Goal: Download file/media

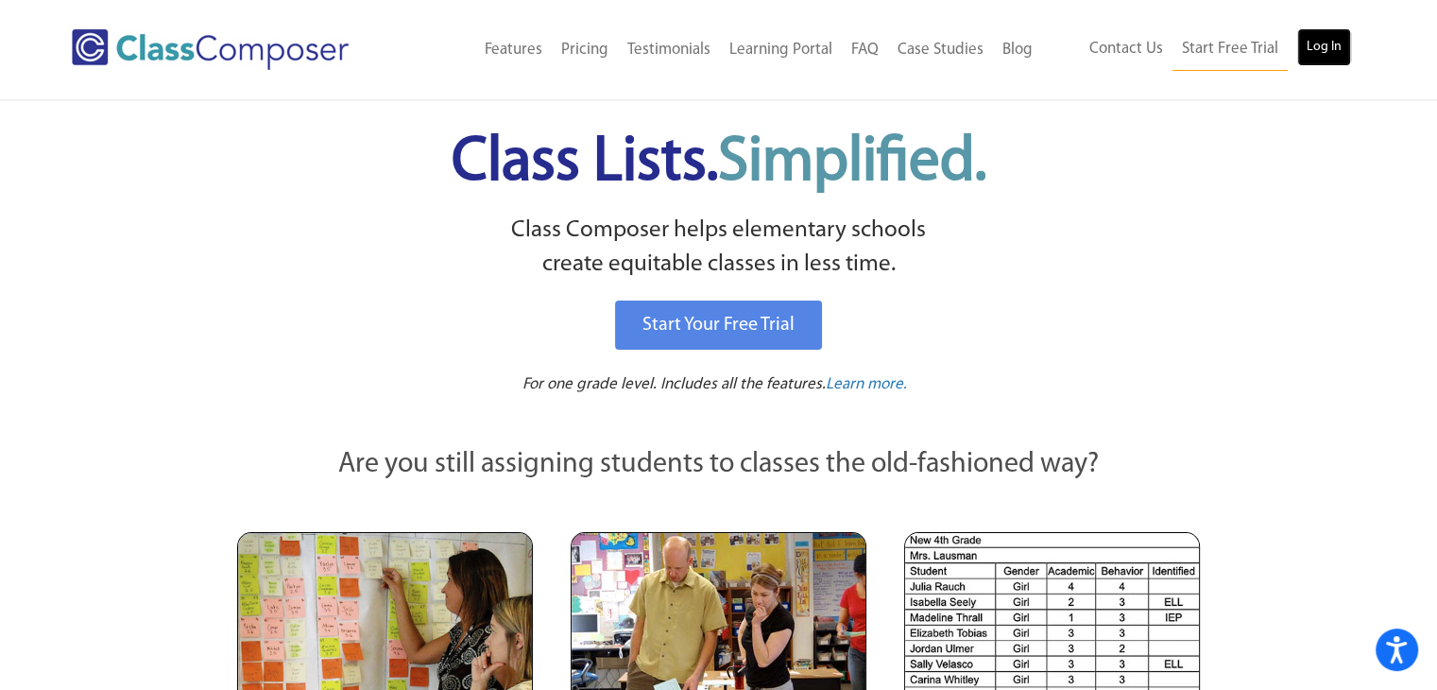
click at [1315, 56] on link "Log In" at bounding box center [1324, 47] width 54 height 38
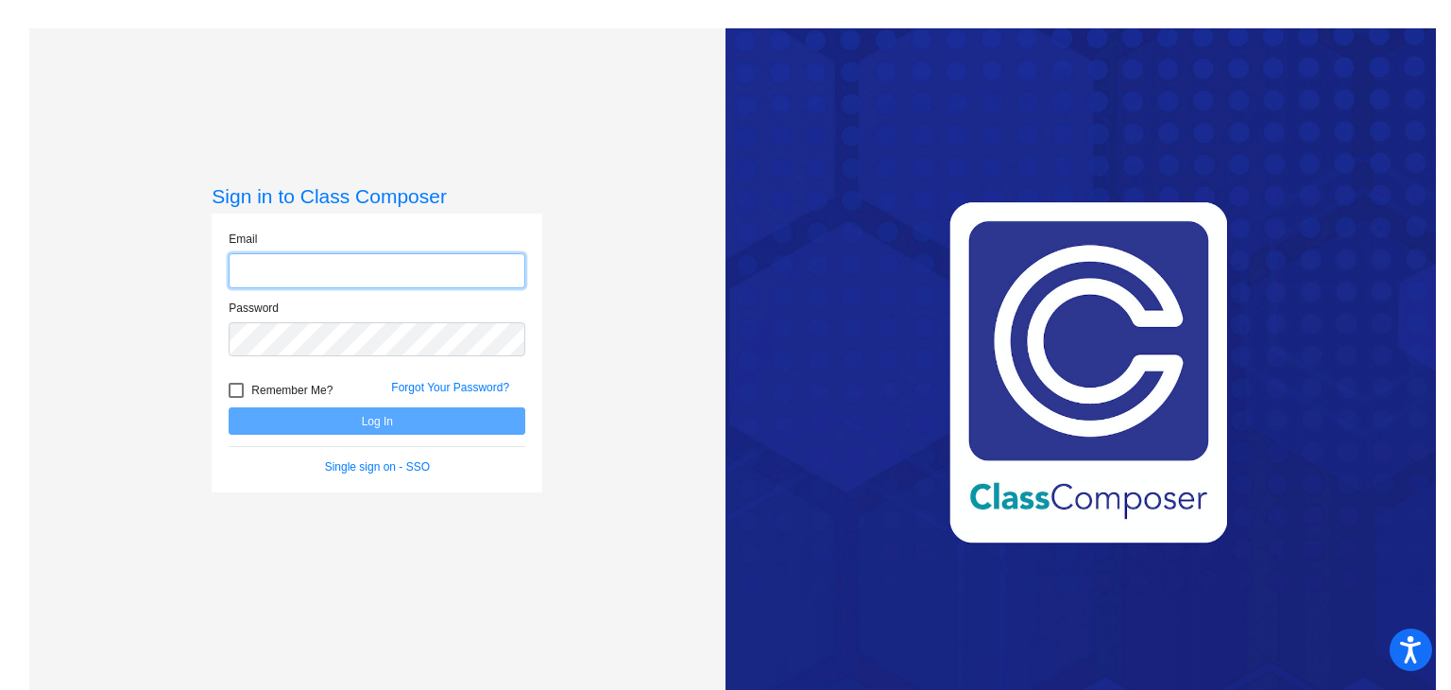
type input "[EMAIL_ADDRESS][DOMAIN_NAME]"
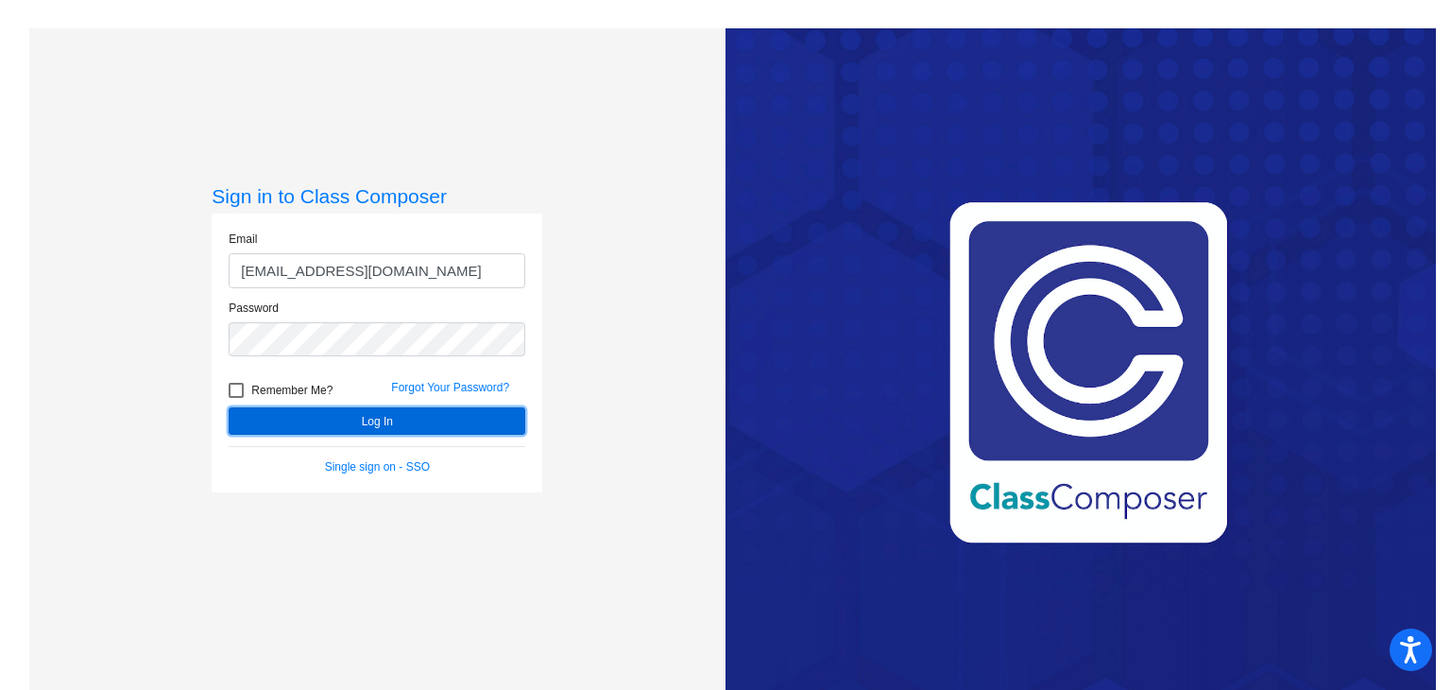
click at [434, 424] on button "Log In" at bounding box center [377, 420] width 297 height 27
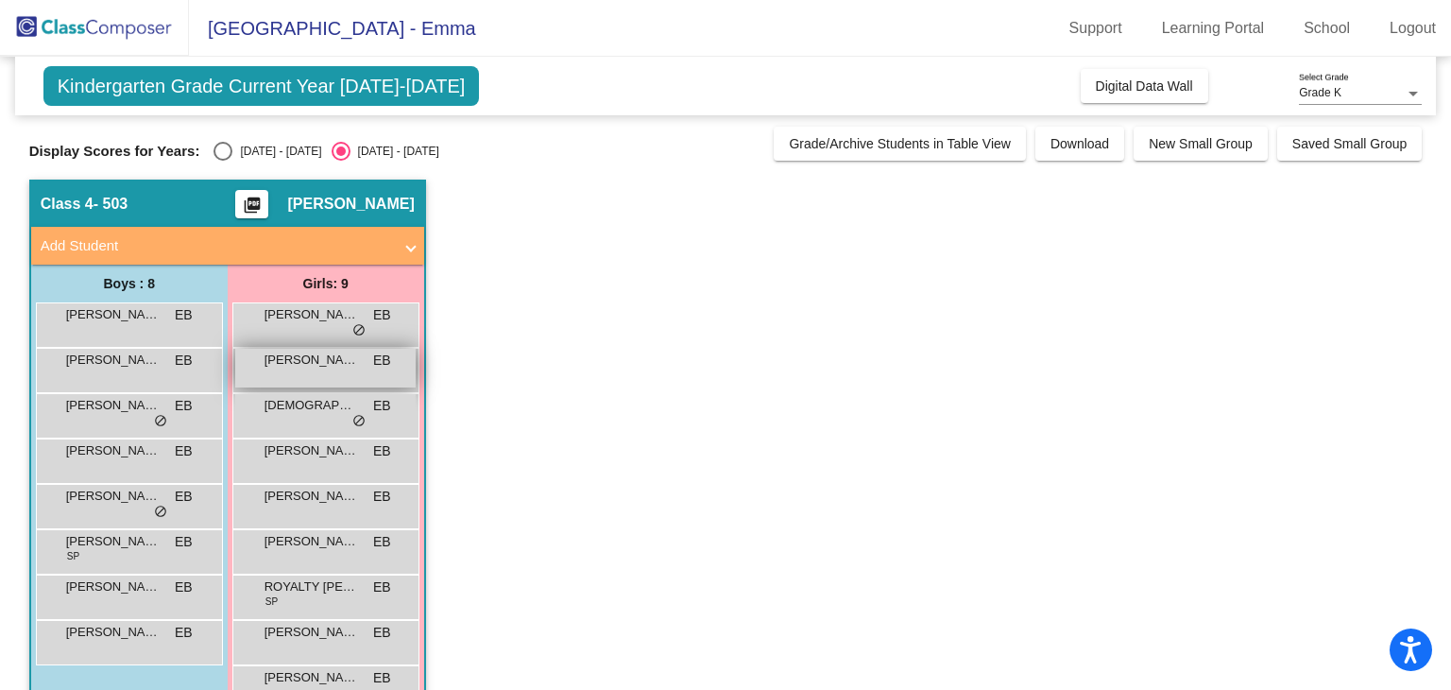
scroll to position [50, 0]
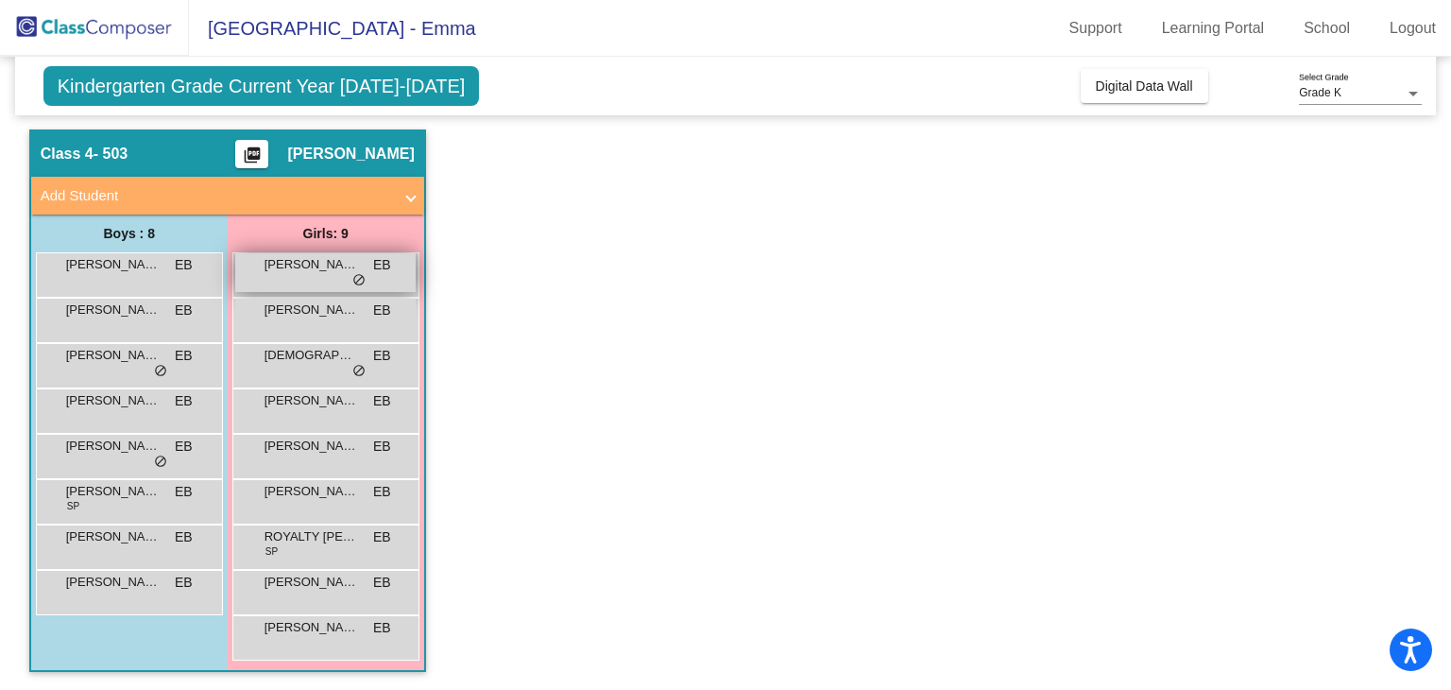
click at [357, 280] on span "do_not_disturb_alt" at bounding box center [358, 280] width 13 height 15
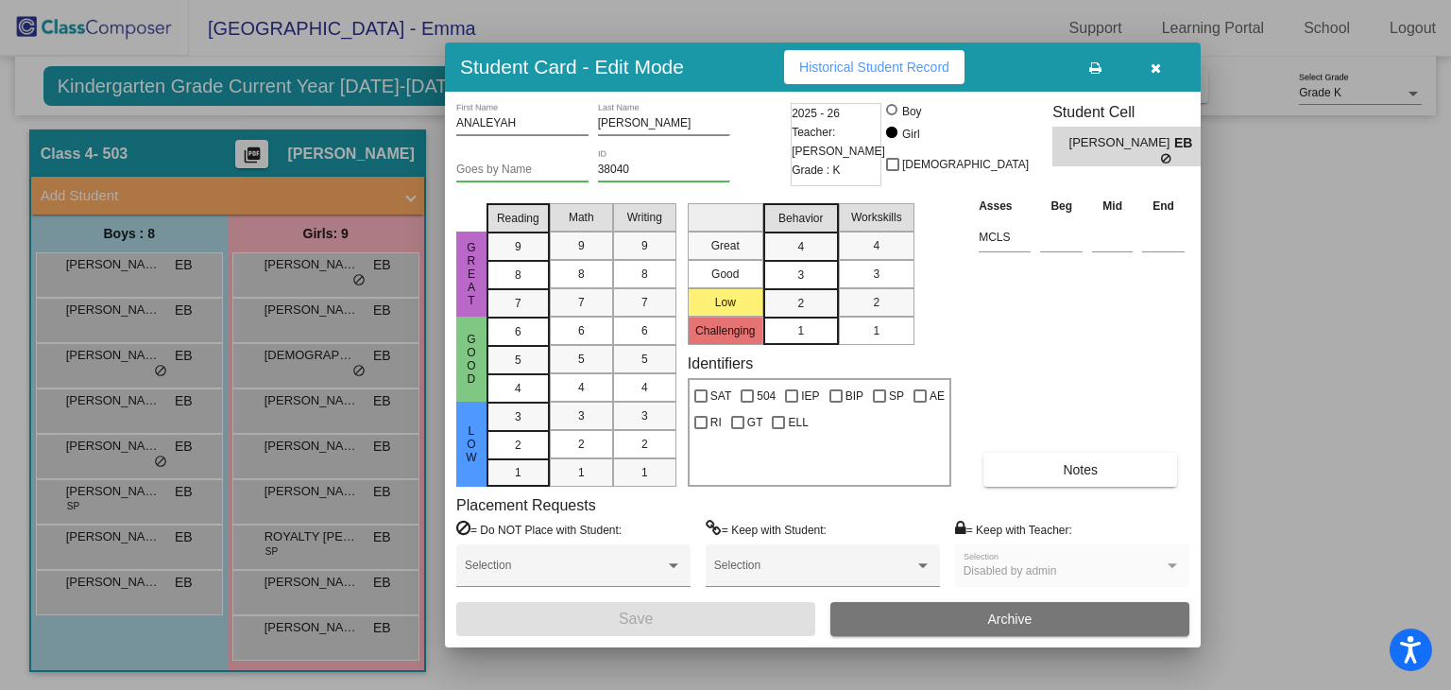
click at [1161, 156] on icon at bounding box center [1167, 158] width 12 height 11
click at [1155, 65] on icon "button" at bounding box center [1156, 67] width 10 height 13
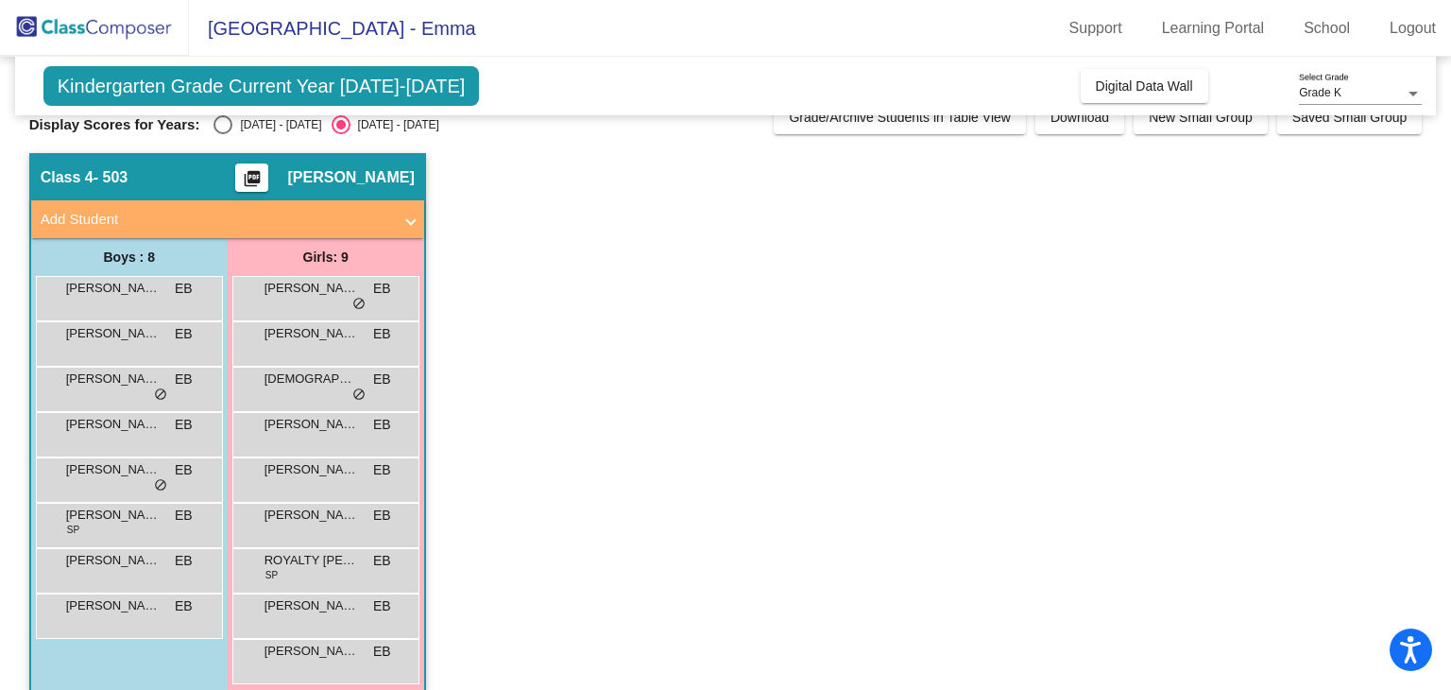
scroll to position [0, 0]
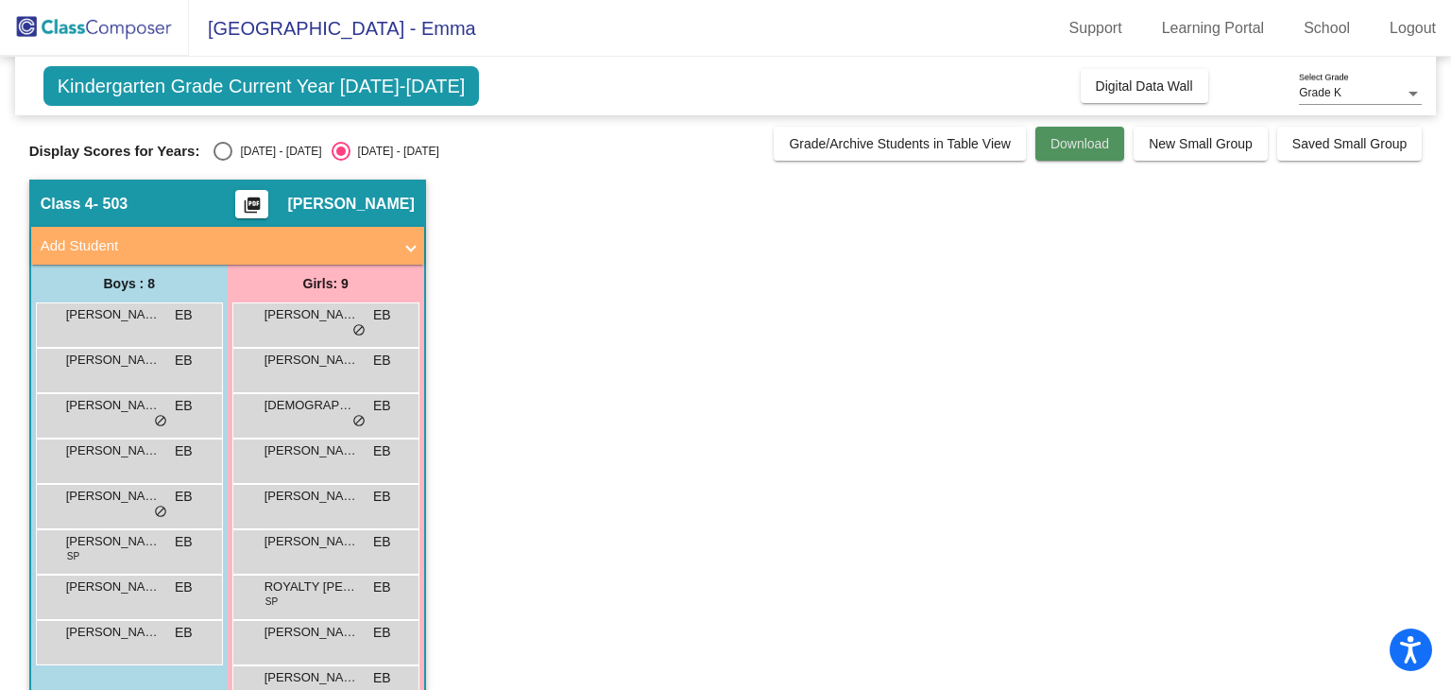
click at [1095, 137] on span "Download" at bounding box center [1080, 143] width 59 height 15
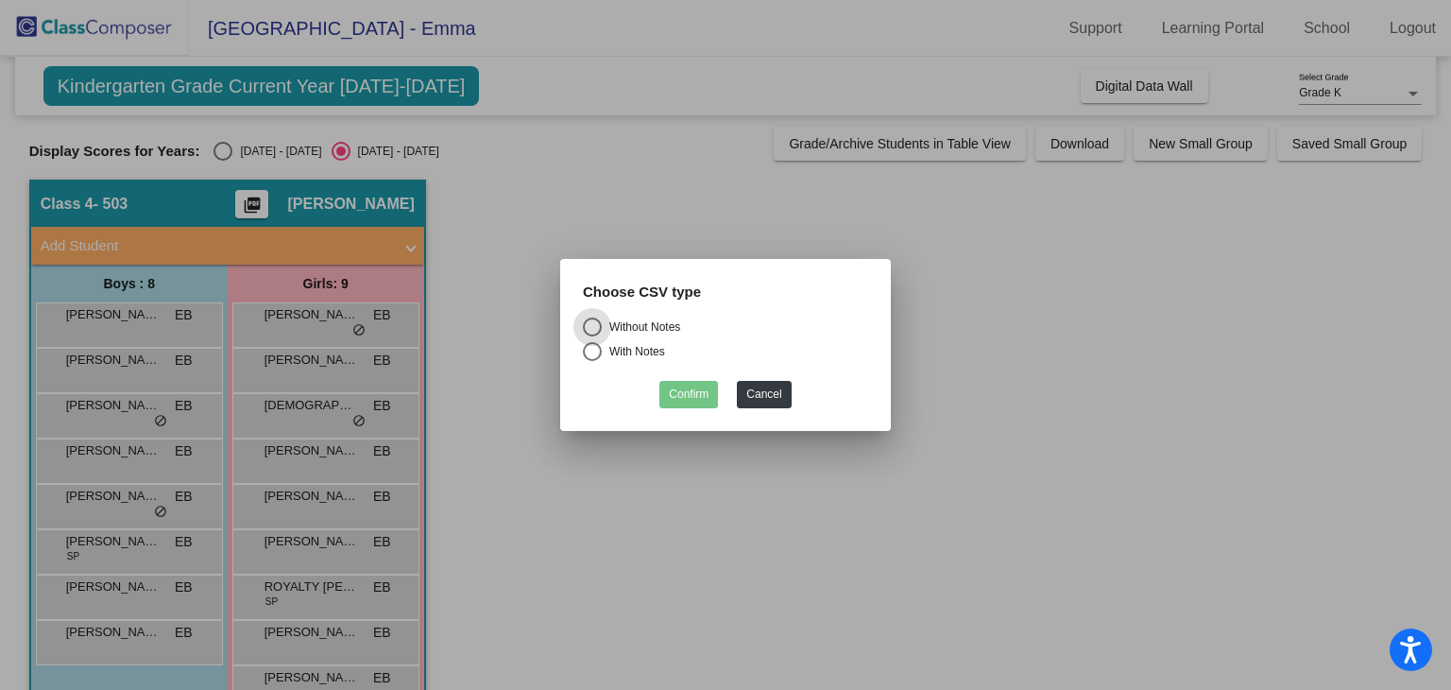
click at [635, 356] on div "With Notes" at bounding box center [633, 351] width 63 height 17
click at [592, 361] on input "With Notes" at bounding box center [591, 361] width 1 height 1
radio input "true"
click at [687, 386] on button "Confirm" at bounding box center [688, 394] width 59 height 27
